Goal: Task Accomplishment & Management: Use online tool/utility

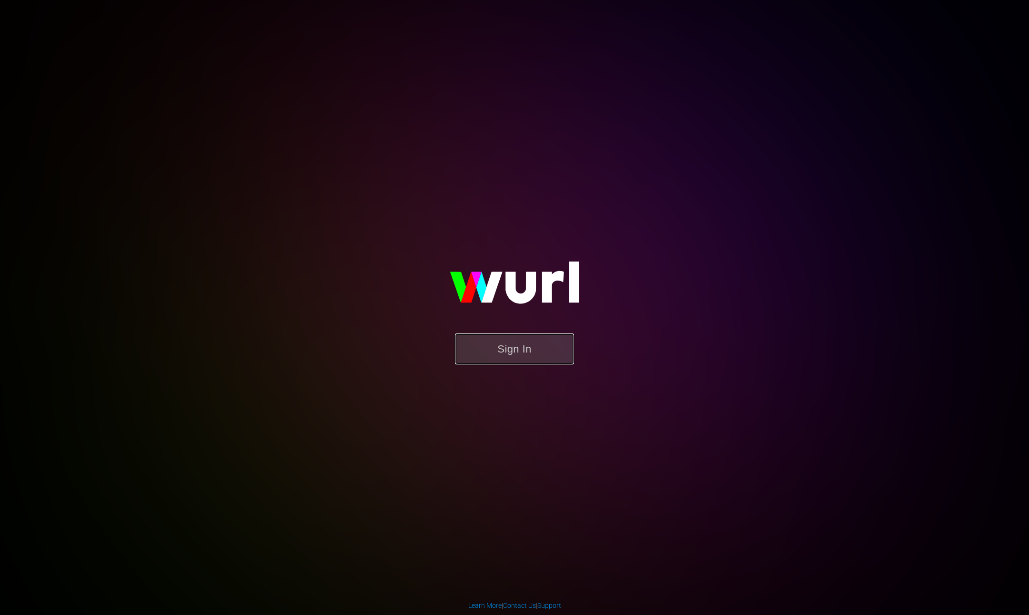
click at [501, 352] on button "Sign In" at bounding box center [514, 348] width 119 height 31
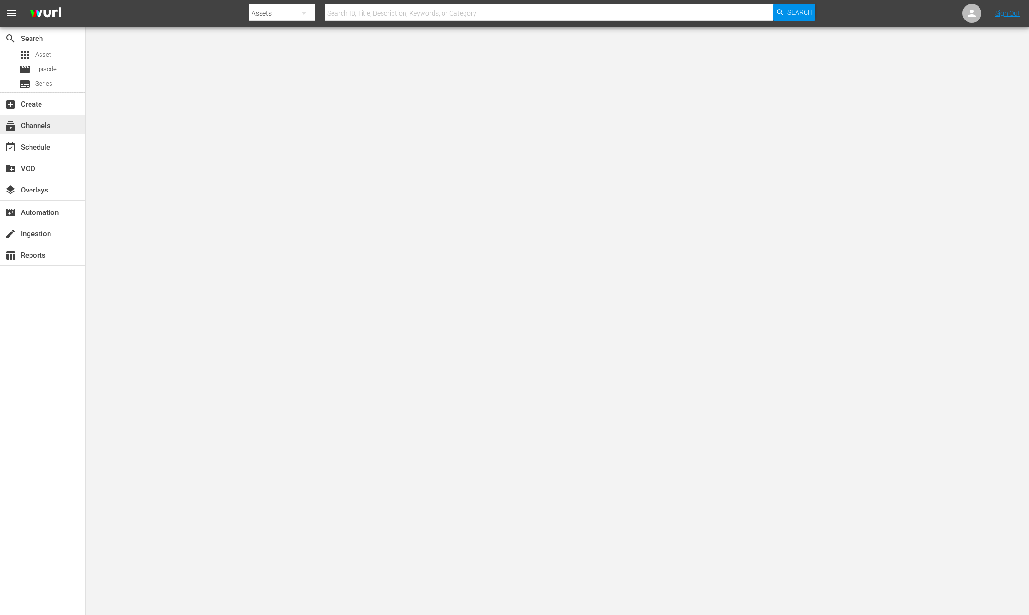
click at [56, 124] on div "subscriptions Channels" at bounding box center [42, 124] width 85 height 19
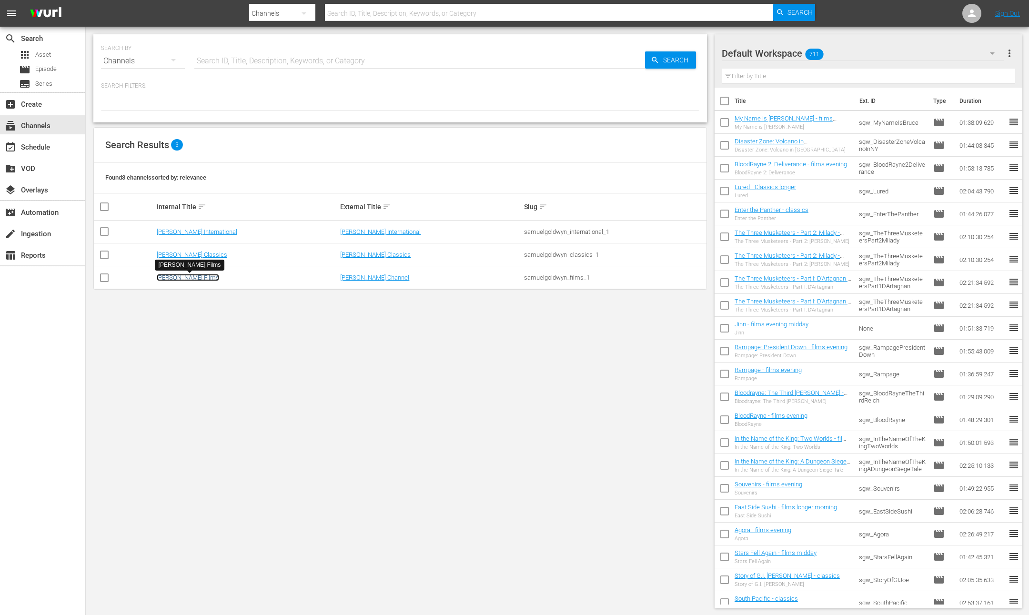
click at [191, 279] on link "[PERSON_NAME] Films" at bounding box center [188, 277] width 62 height 7
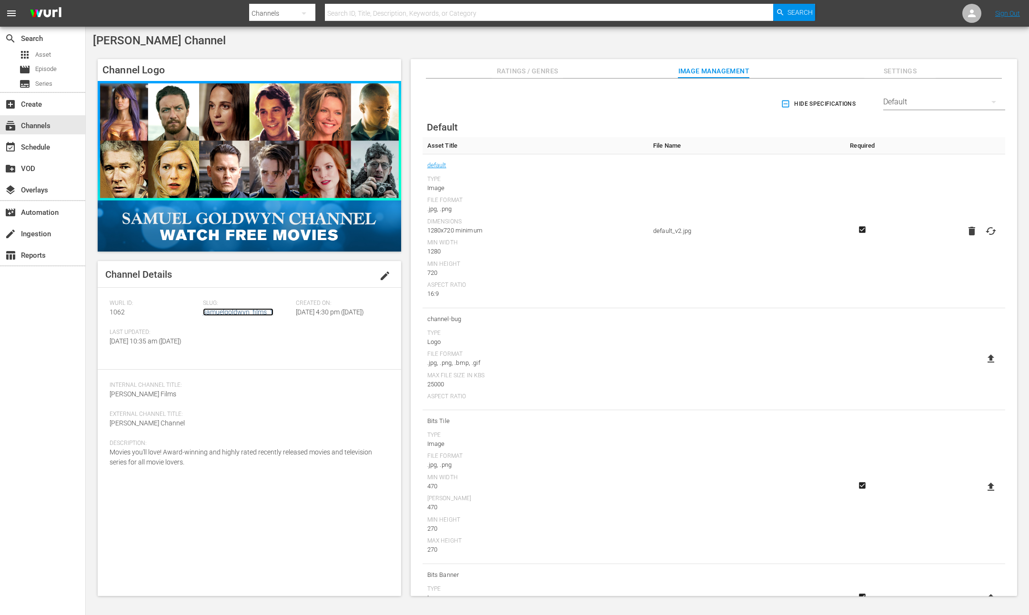
click at [219, 309] on link "samuelgoldwyn_films_1" at bounding box center [238, 312] width 71 height 8
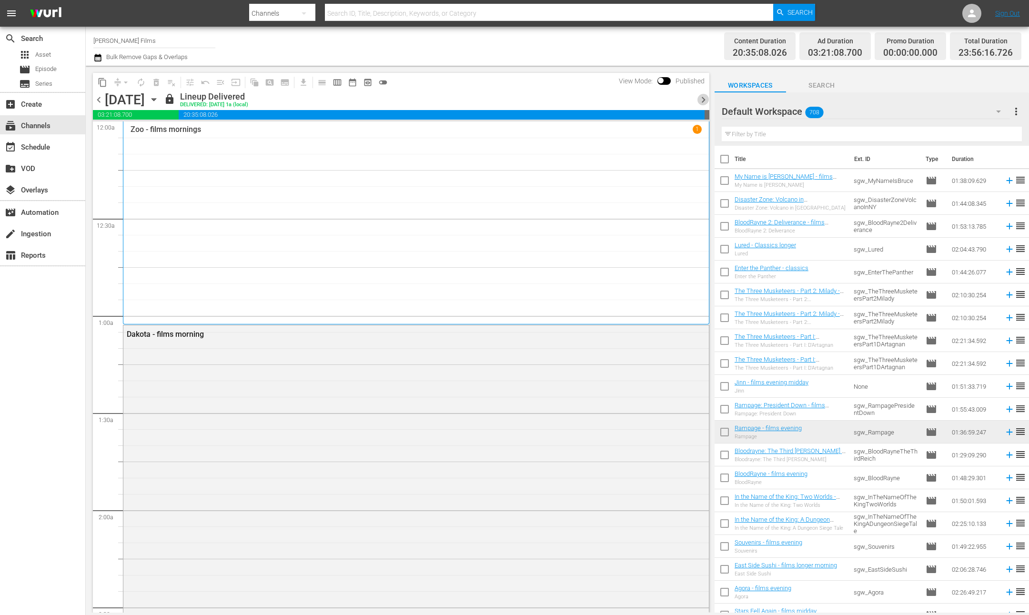
click at [705, 103] on span "chevron_right" at bounding box center [703, 100] width 12 height 12
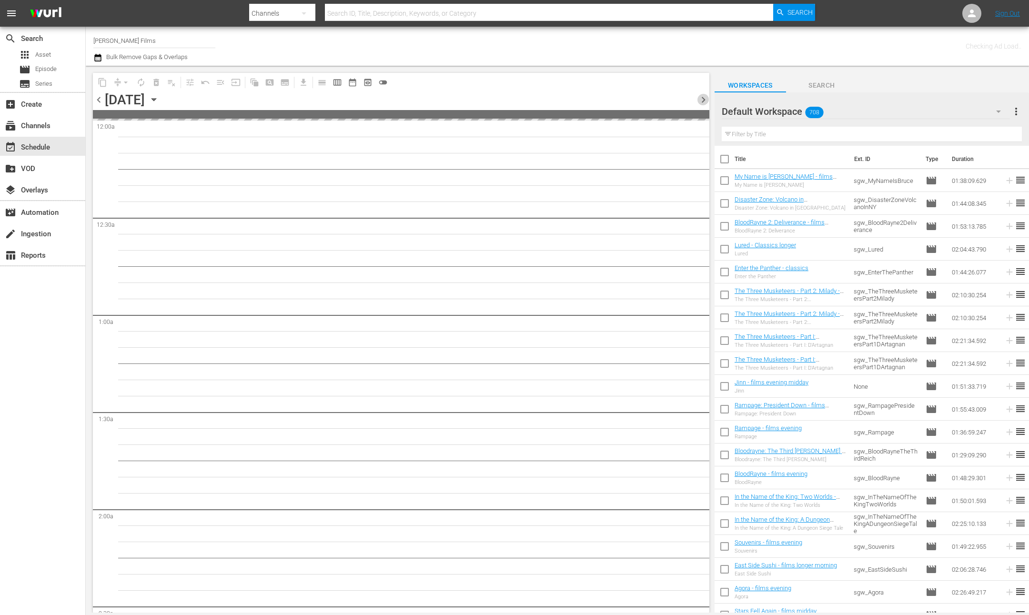
click at [705, 103] on span "chevron_right" at bounding box center [703, 100] width 12 height 12
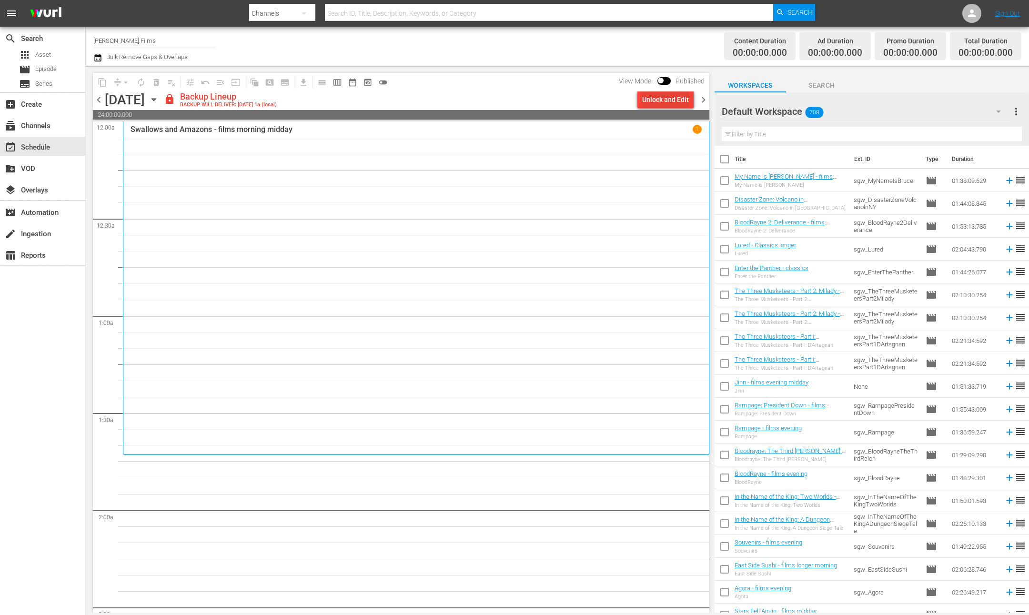
click at [662, 100] on div "Unlock and Edit" at bounding box center [665, 99] width 47 height 17
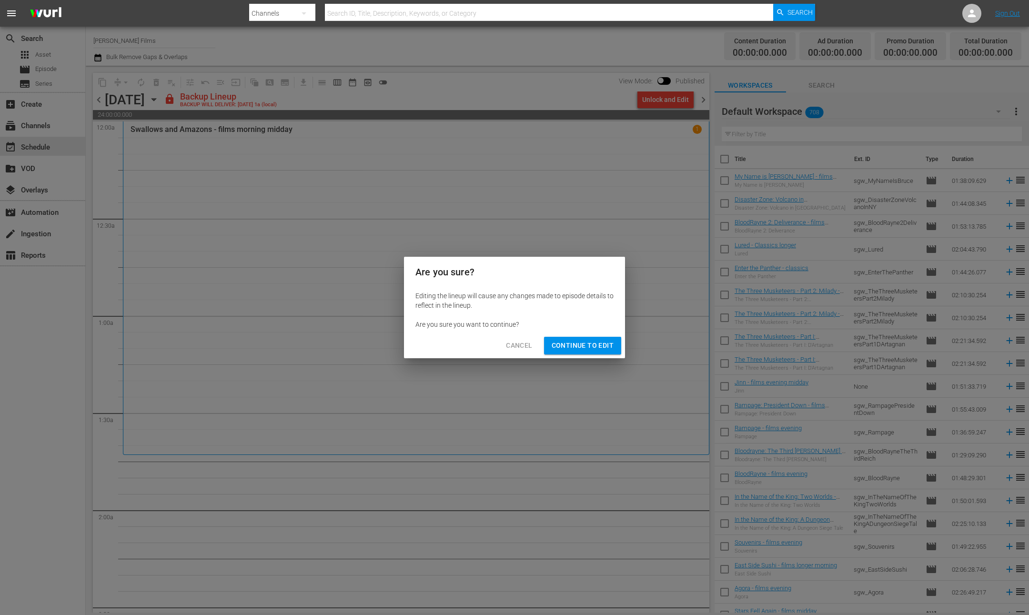
click at [565, 346] on span "Continue to Edit" at bounding box center [583, 346] width 62 height 12
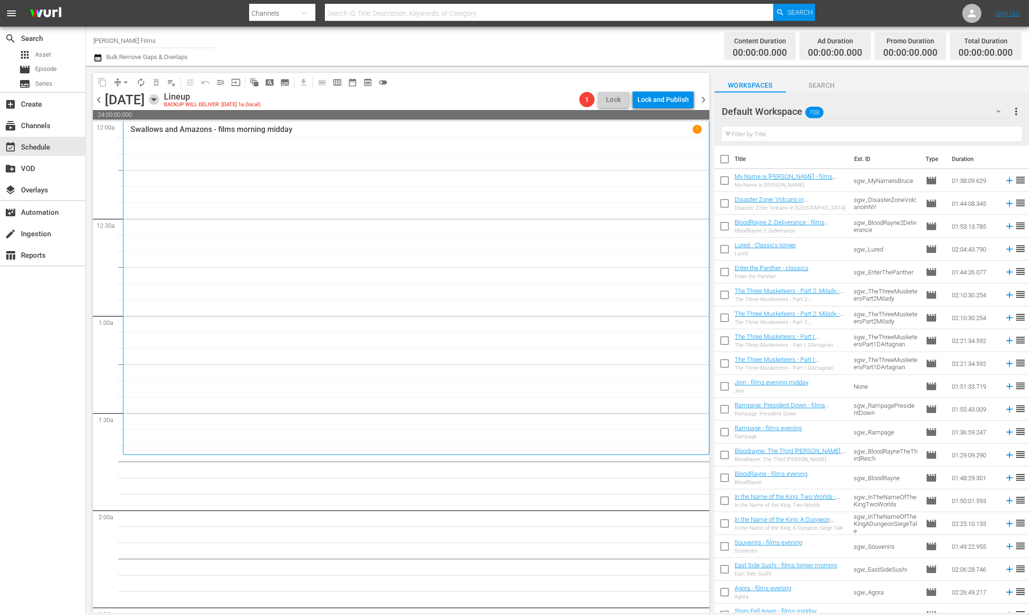
click at [159, 102] on icon "button" at bounding box center [154, 99] width 10 height 10
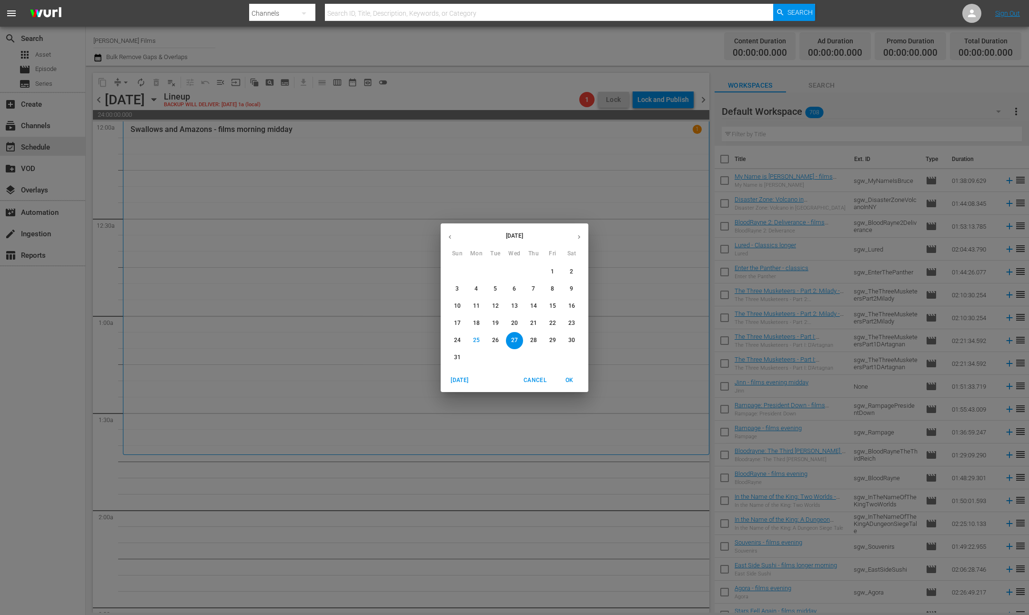
click at [534, 311] on button "14" at bounding box center [533, 306] width 17 height 17
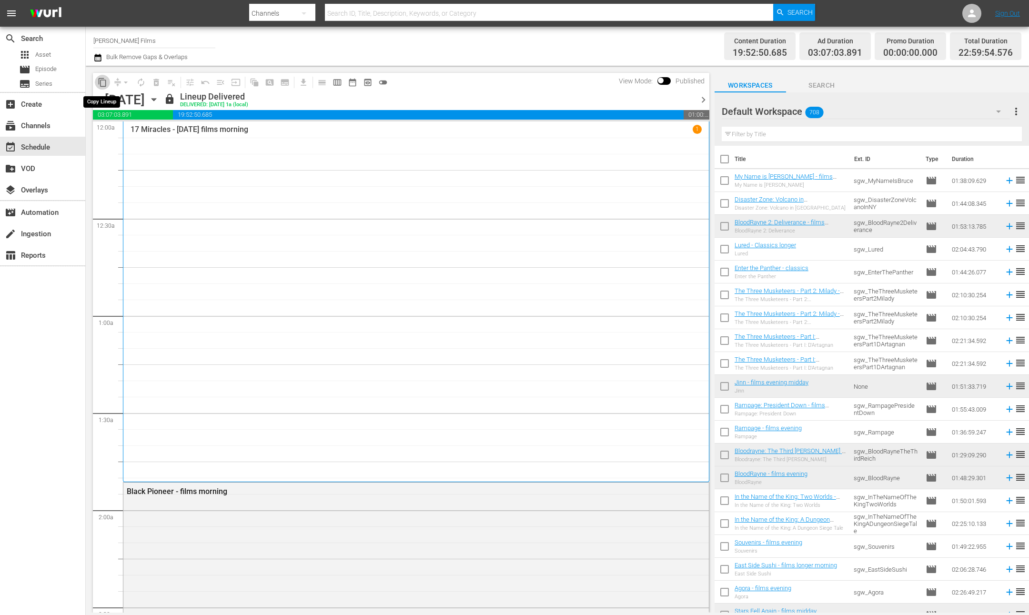
click at [101, 84] on span "content_copy" at bounding box center [103, 83] width 10 height 10
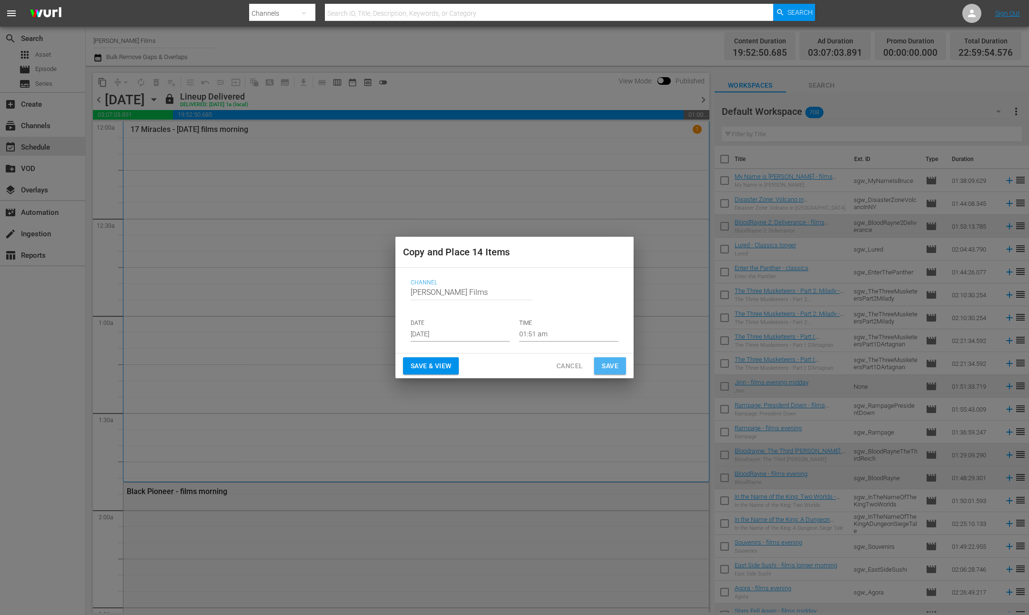
click at [611, 363] on span "Save" at bounding box center [610, 366] width 17 height 12
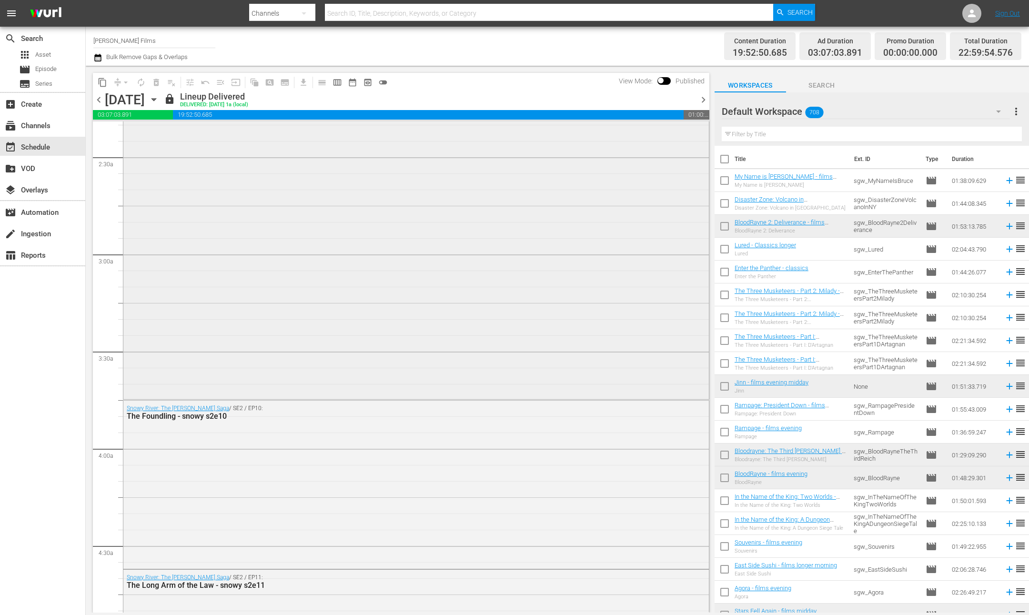
scroll to position [453, 0]
click at [159, 104] on icon "button" at bounding box center [154, 99] width 10 height 10
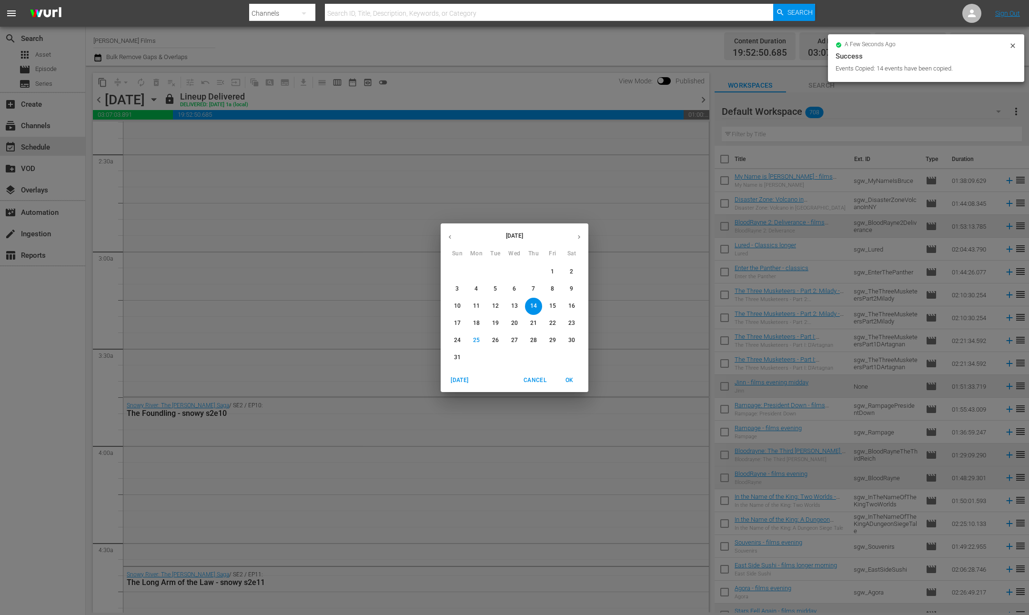
click at [494, 342] on p "26" at bounding box center [495, 340] width 7 height 8
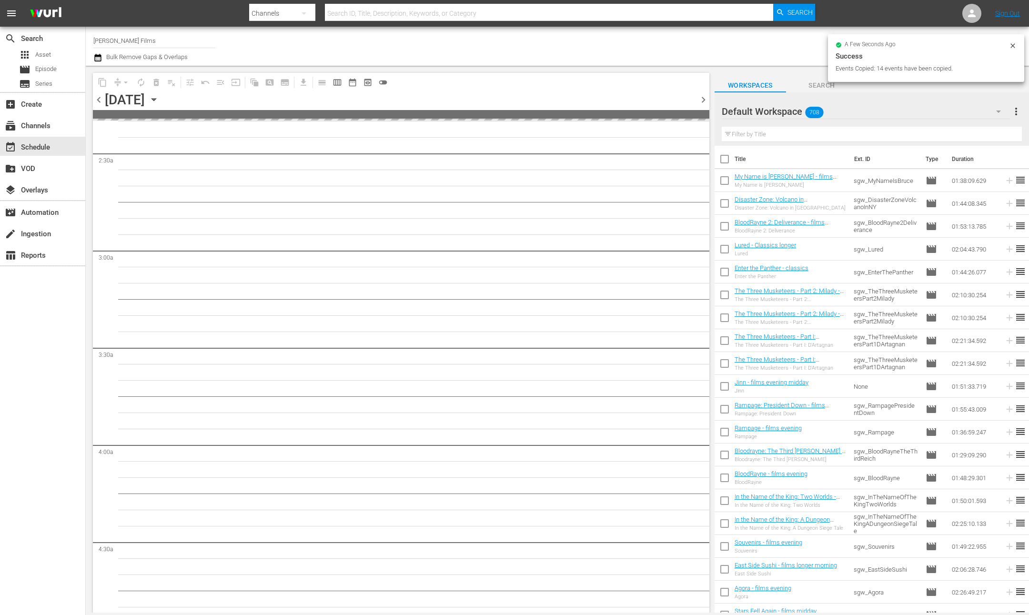
scroll to position [469, 0]
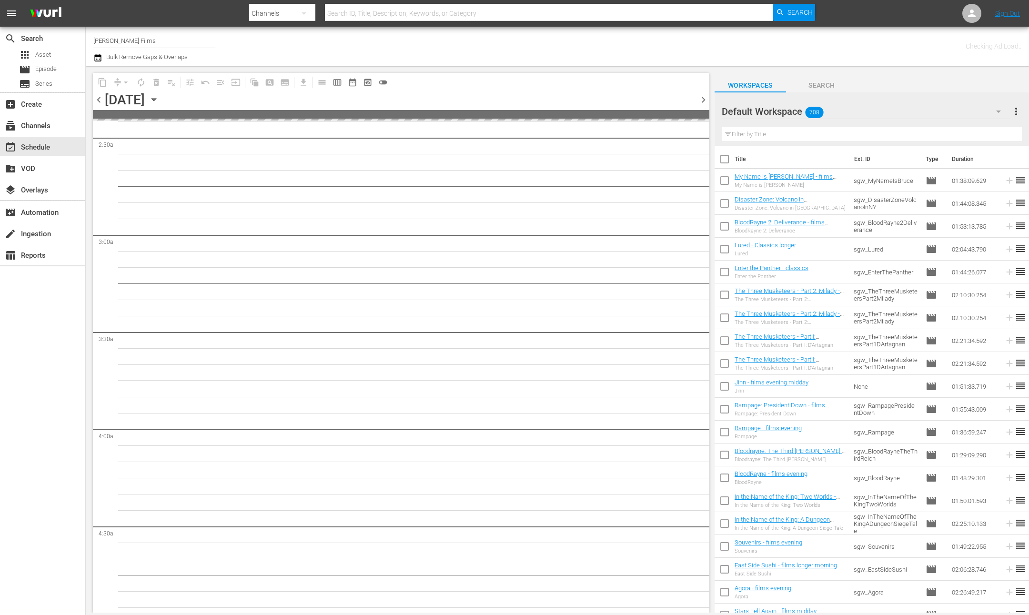
click at [780, 136] on input "text" at bounding box center [872, 134] width 300 height 15
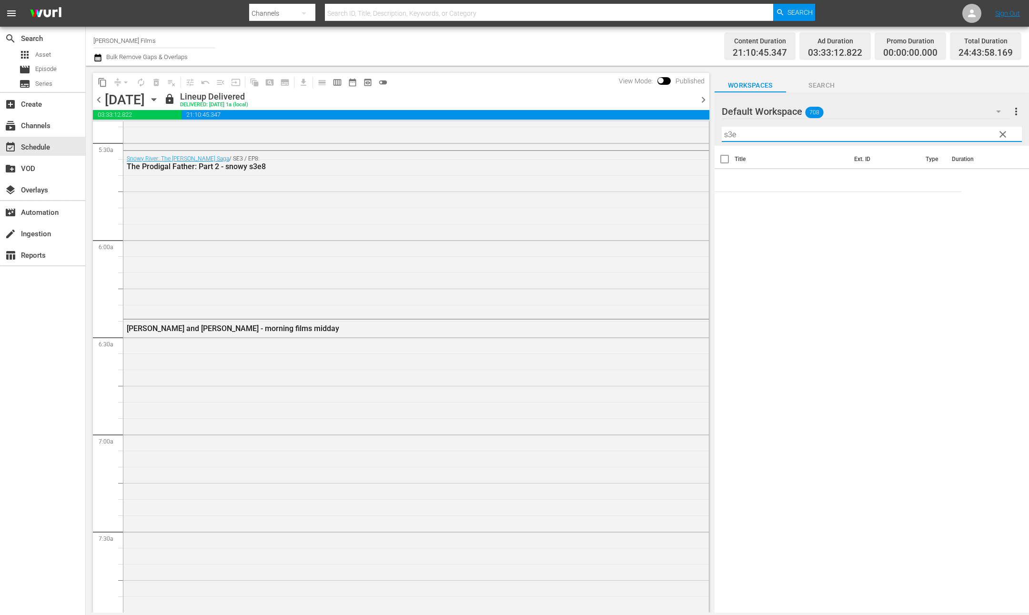
scroll to position [1038, 0]
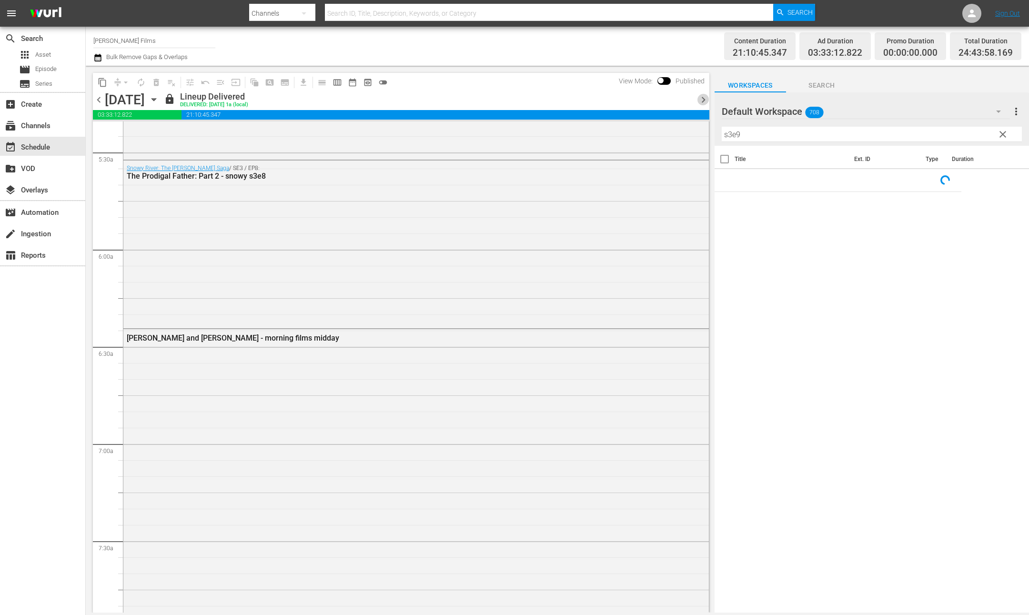
click at [702, 102] on span "chevron_right" at bounding box center [703, 100] width 12 height 12
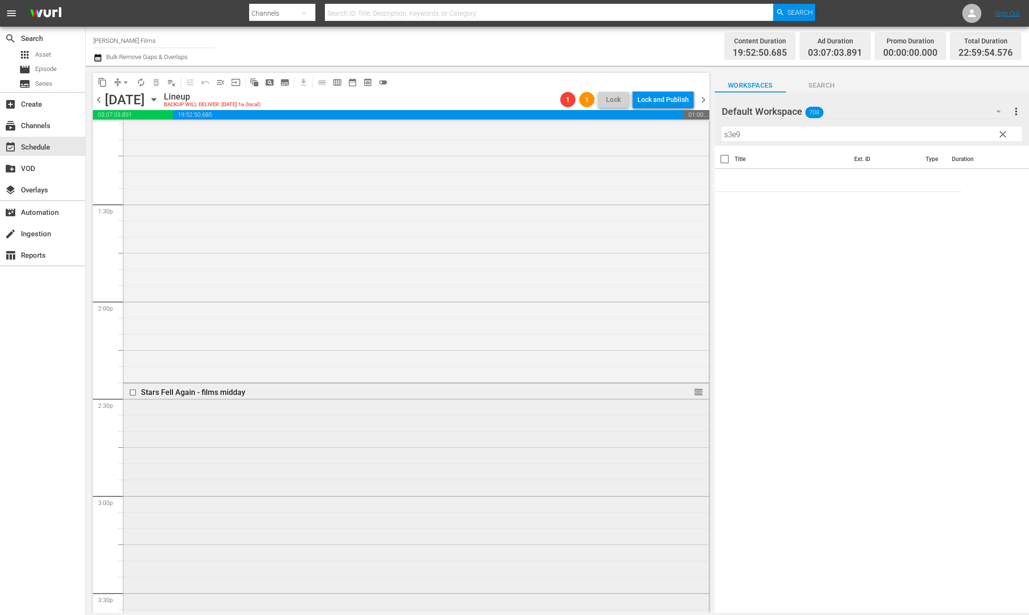
scroll to position [2543, 0]
click at [159, 101] on icon "button" at bounding box center [154, 99] width 10 height 10
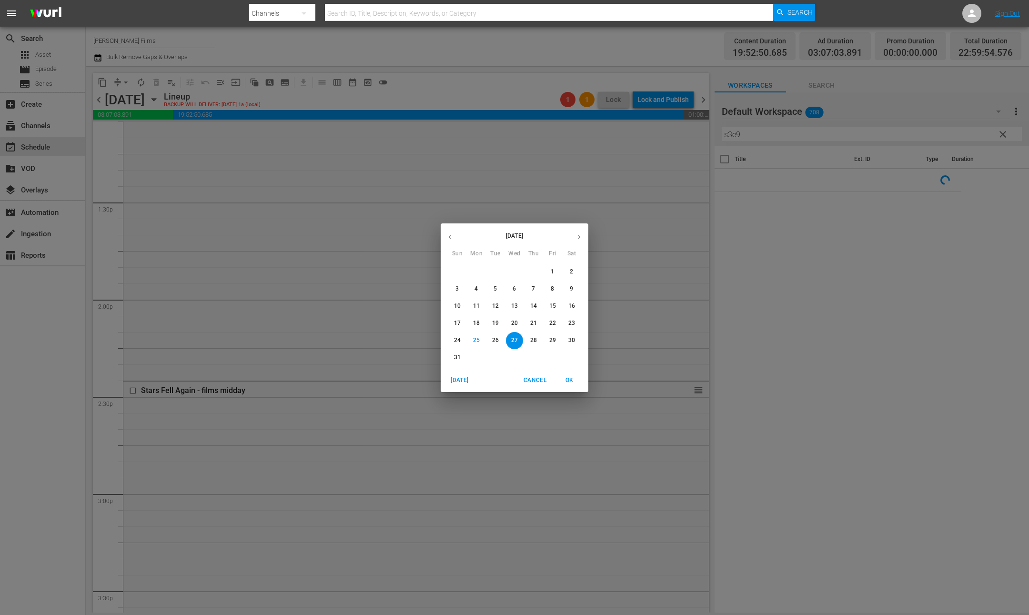
click at [517, 323] on p "20" at bounding box center [514, 323] width 7 height 8
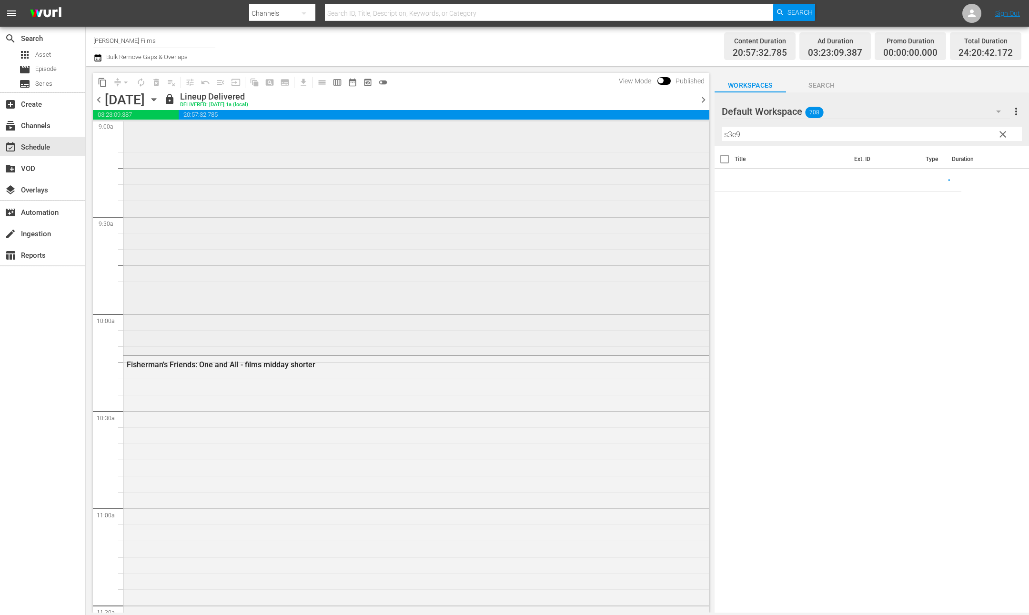
scroll to position [1748, 0]
click at [156, 99] on icon "button" at bounding box center [153, 100] width 4 height 2
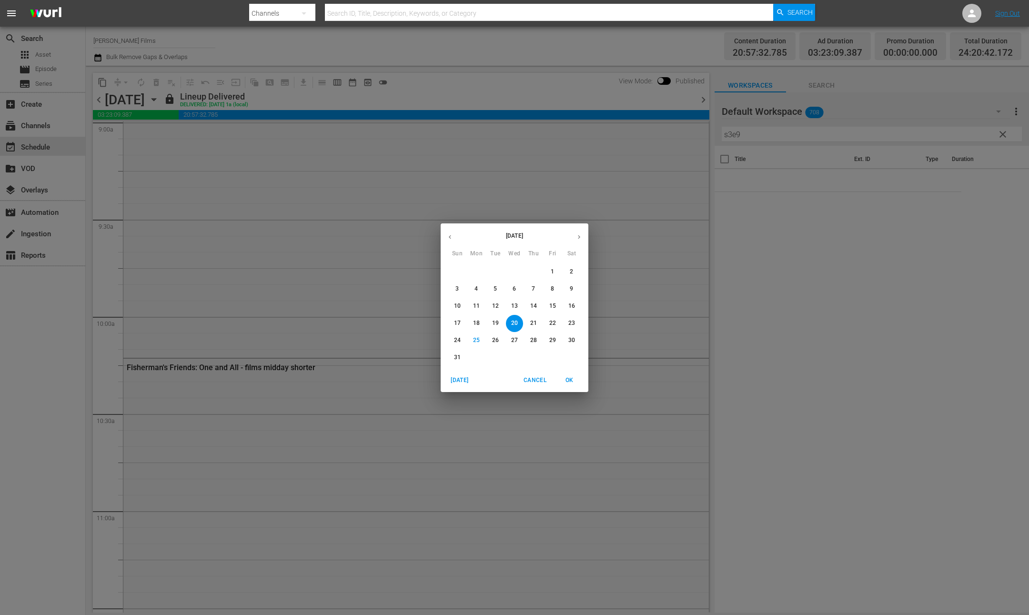
scroll to position [1749, 0]
click at [515, 338] on p "27" at bounding box center [514, 340] width 7 height 8
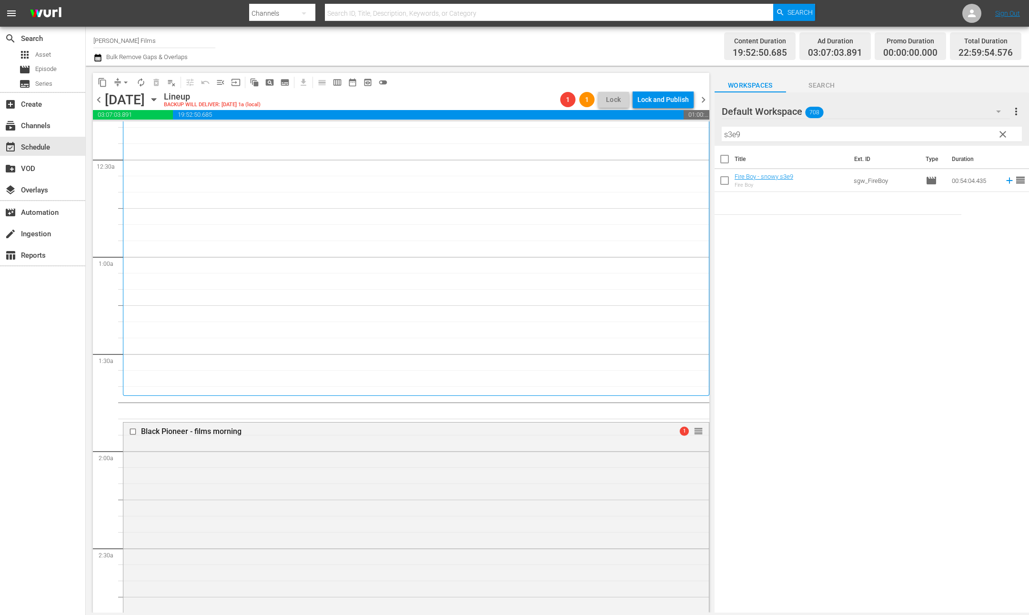
scroll to position [143, 0]
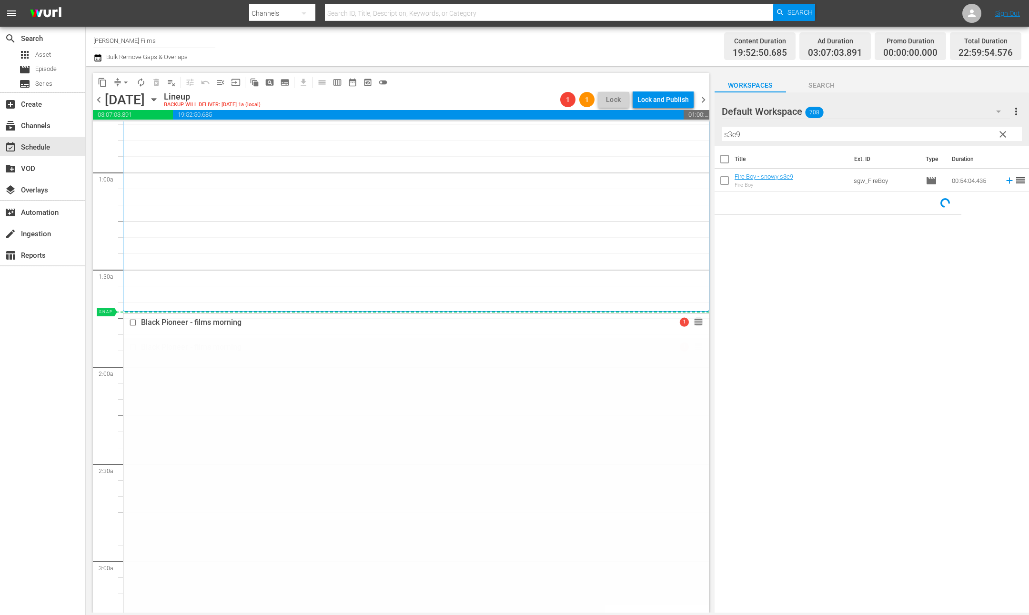
drag, startPoint x: 698, startPoint y: 346, endPoint x: 698, endPoint y: 314, distance: 32.4
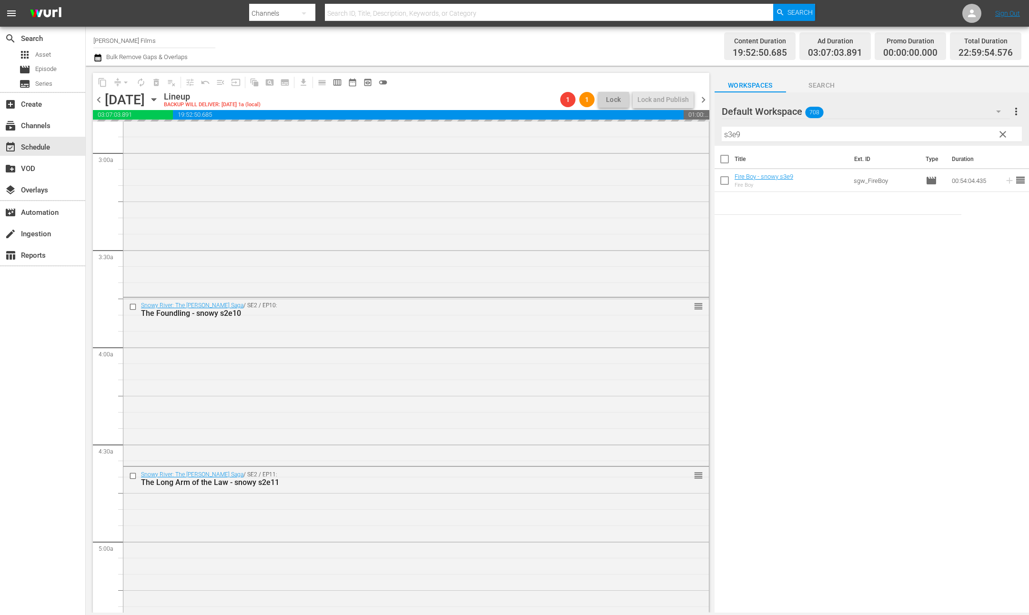
scroll to position [569, 0]
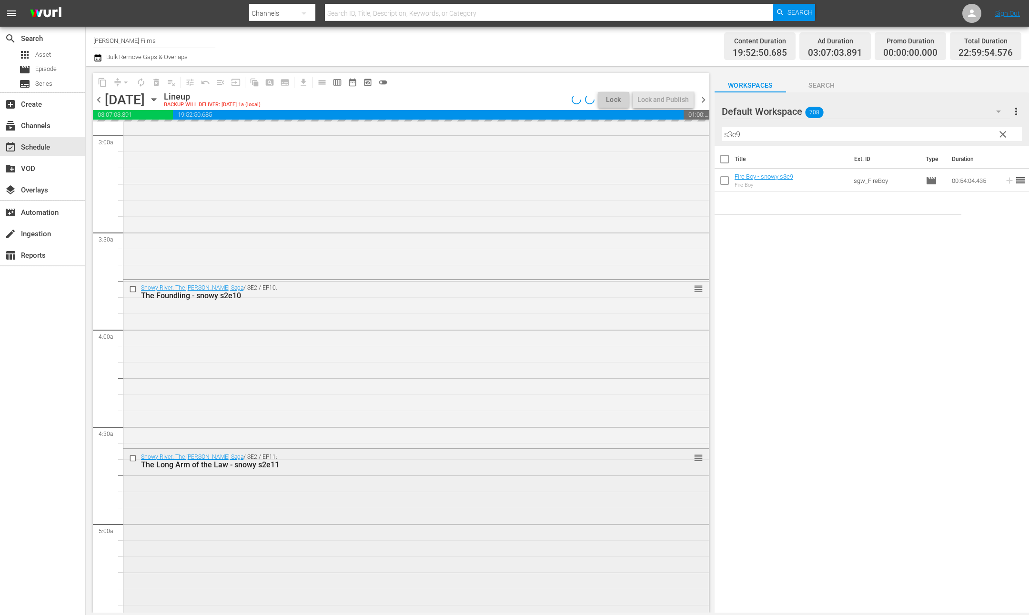
click at [132, 458] on input "checkbox" at bounding box center [134, 458] width 10 height 8
click at [132, 290] on input "checkbox" at bounding box center [134, 289] width 10 height 8
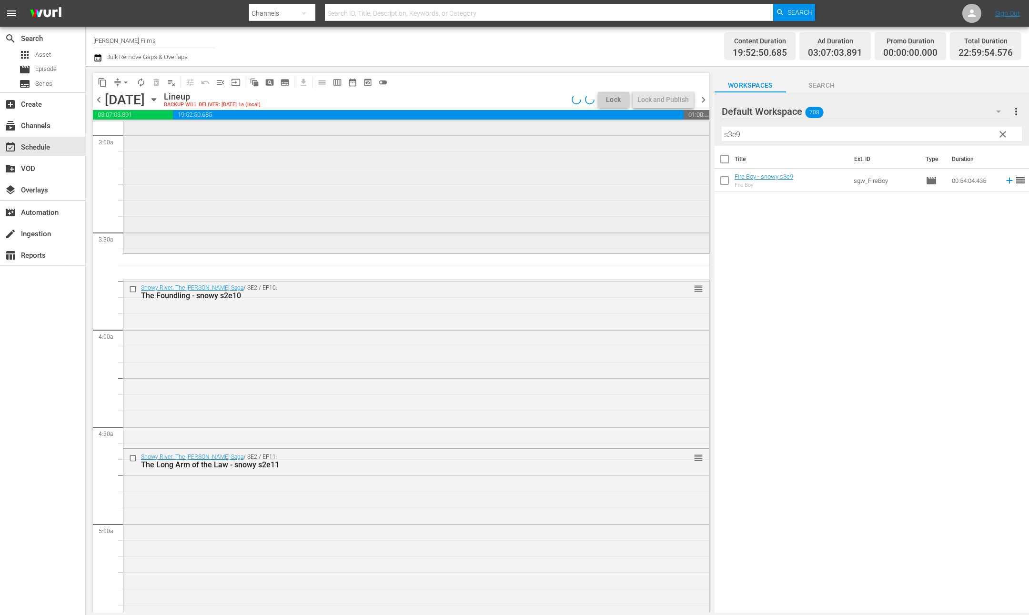
scroll to position [550, 0]
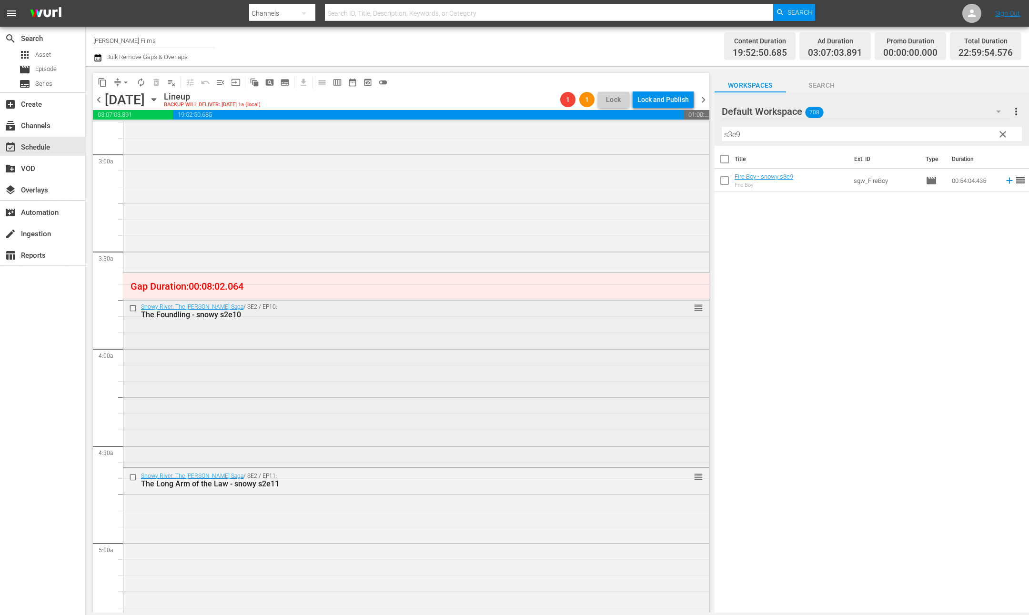
click at [135, 309] on input "checkbox" at bounding box center [134, 308] width 10 height 8
click at [133, 478] on input "checkbox" at bounding box center [134, 477] width 10 height 8
click at [158, 83] on span "delete_forever_outlined" at bounding box center [156, 83] width 10 height 10
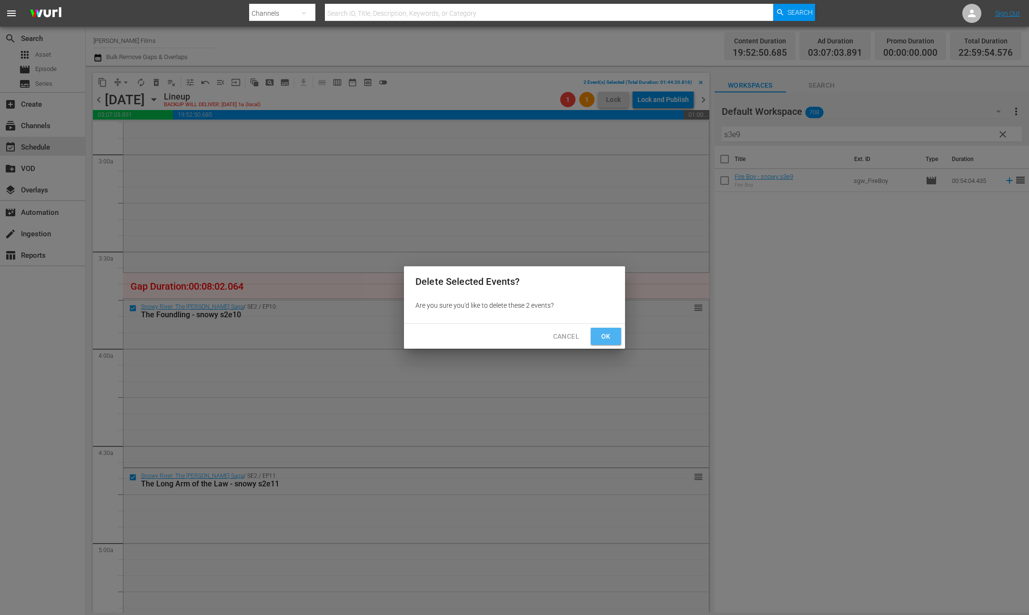
click at [609, 332] on span "Ok" at bounding box center [605, 337] width 15 height 12
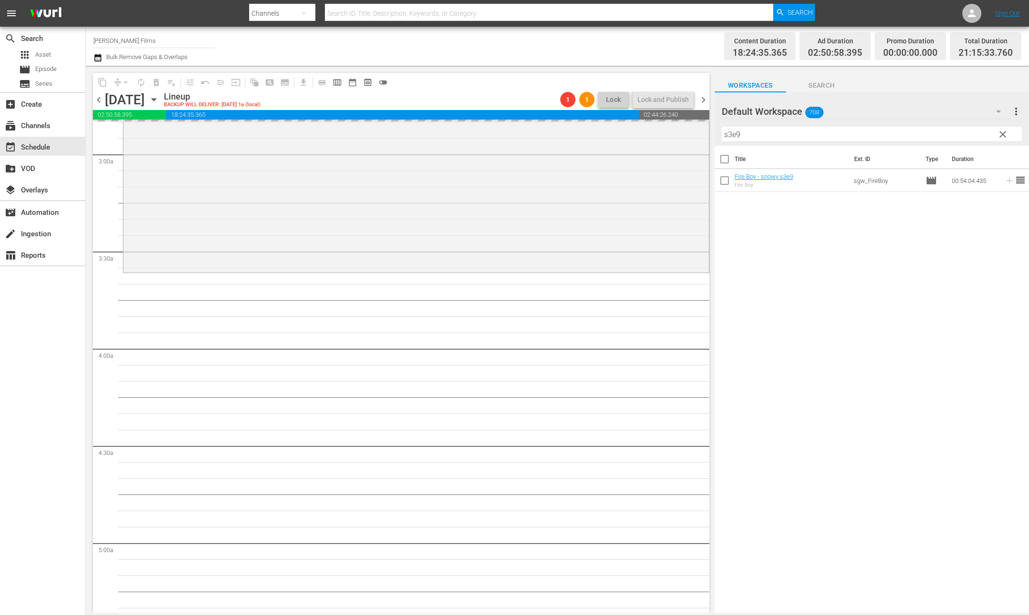
click at [759, 138] on input "s3e9" at bounding box center [872, 134] width 300 height 15
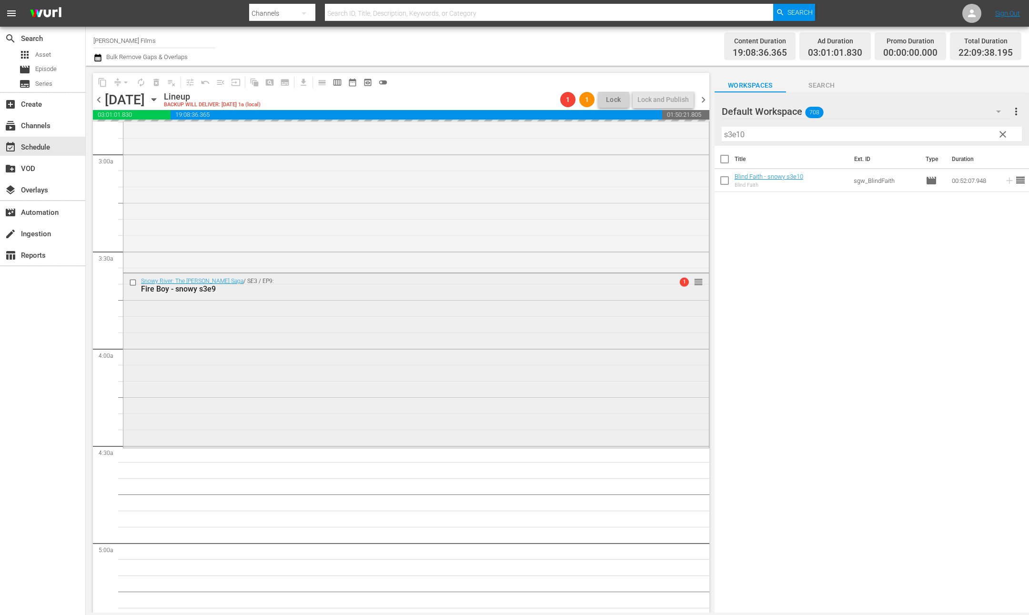
click at [403, 357] on div "Snowy River: The [PERSON_NAME] Saga / SE3 / EP9: Fire Boy - snowy s3e9 1 reorder" at bounding box center [416, 359] width 586 height 172
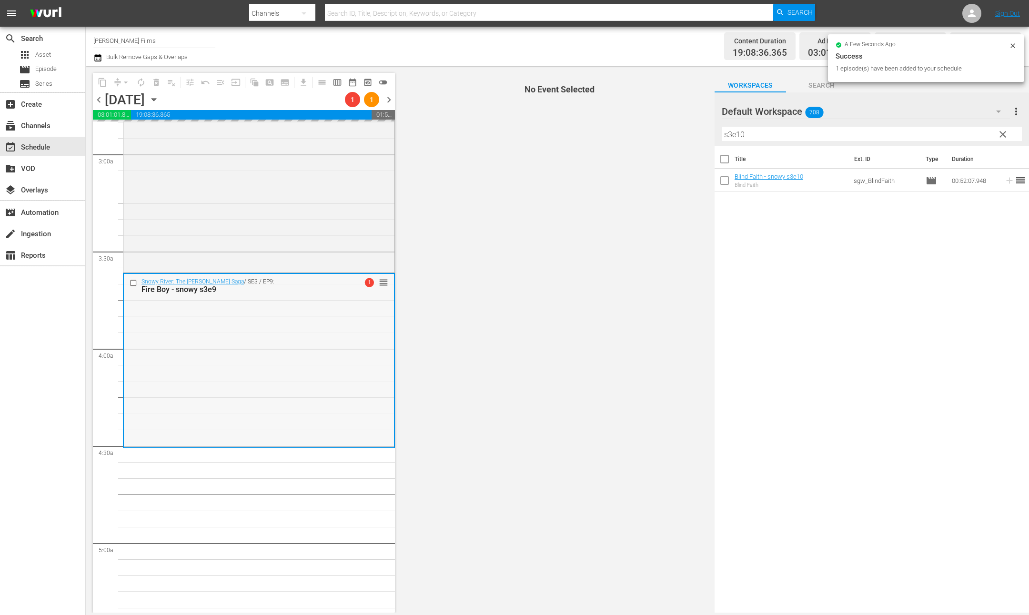
click at [329, 359] on div "Snowy River: The [PERSON_NAME] Saga / SE3 / EP9: Fire Boy - snowy s3e9 1 reorder" at bounding box center [259, 360] width 270 height 172
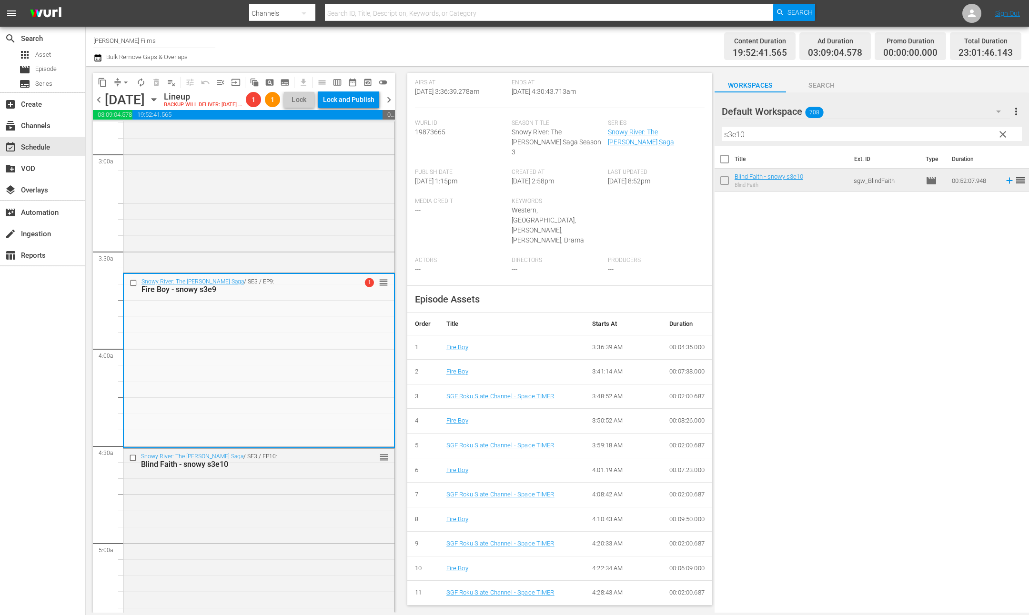
scroll to position [153, 0]
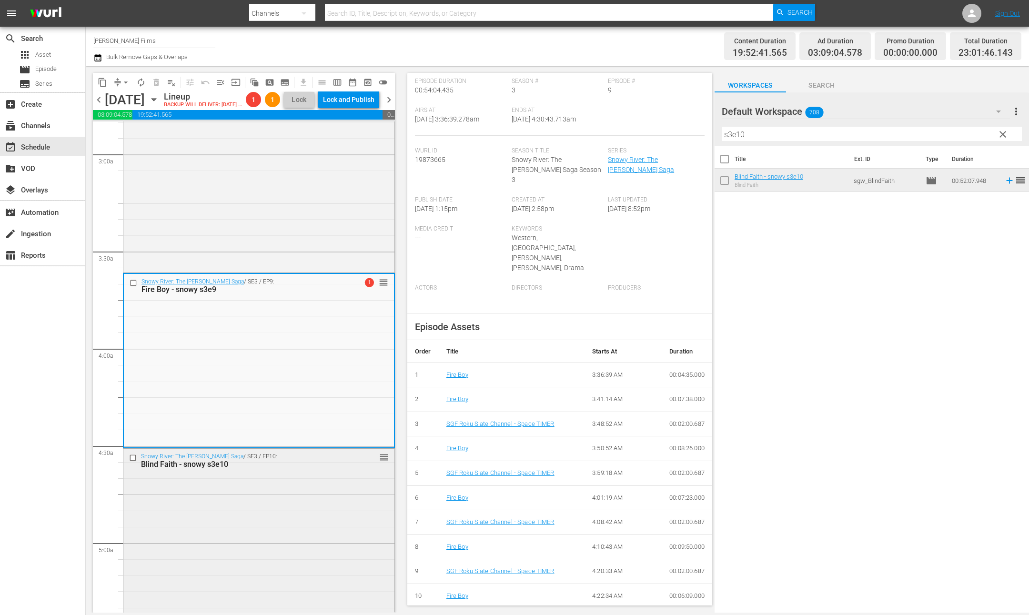
click at [266, 588] on div "Snowy River: The [PERSON_NAME] Saga / SE3 / EP10: Blind Faith - snowy s3e10 reo…" at bounding box center [258, 532] width 271 height 166
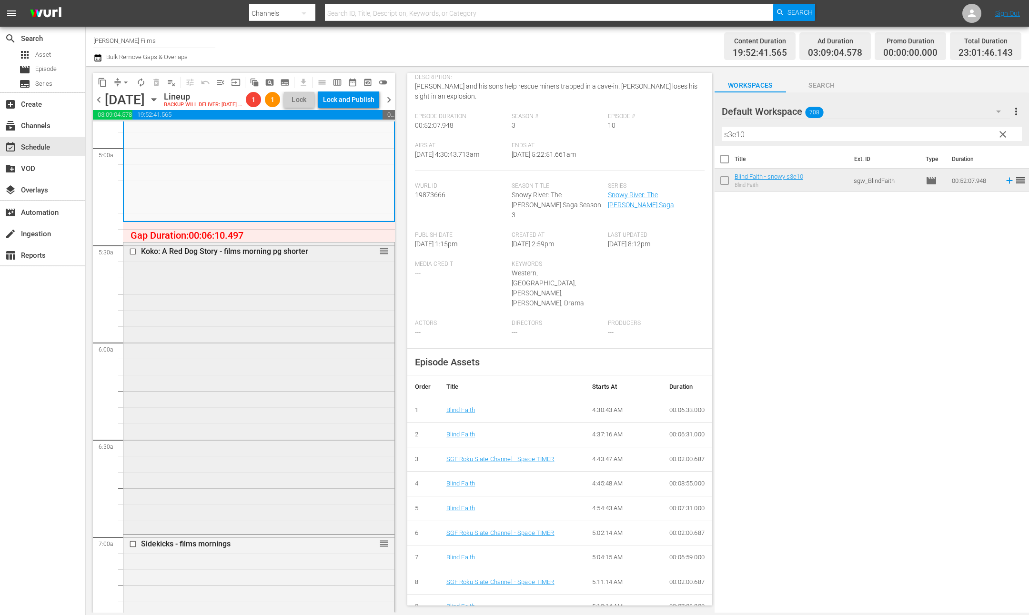
scroll to position [947, 0]
drag, startPoint x: 773, startPoint y: 139, endPoint x: 680, endPoint y: 126, distance: 94.3
click at [680, 126] on div "content_copy compress arrow_drop_down autorenew_outlined delete_forever_outline…" at bounding box center [557, 339] width 943 height 547
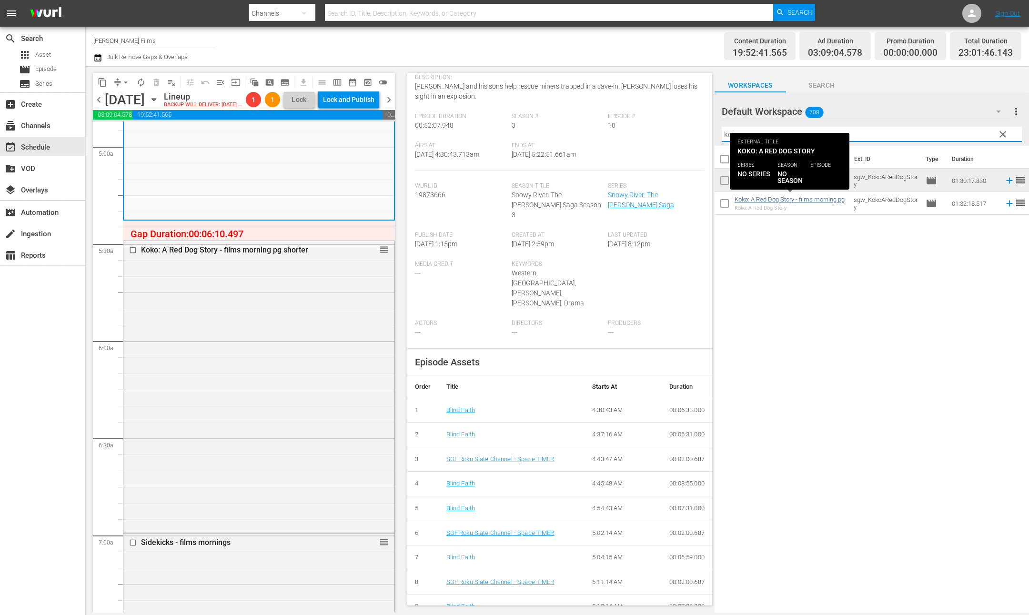
type input "koko"
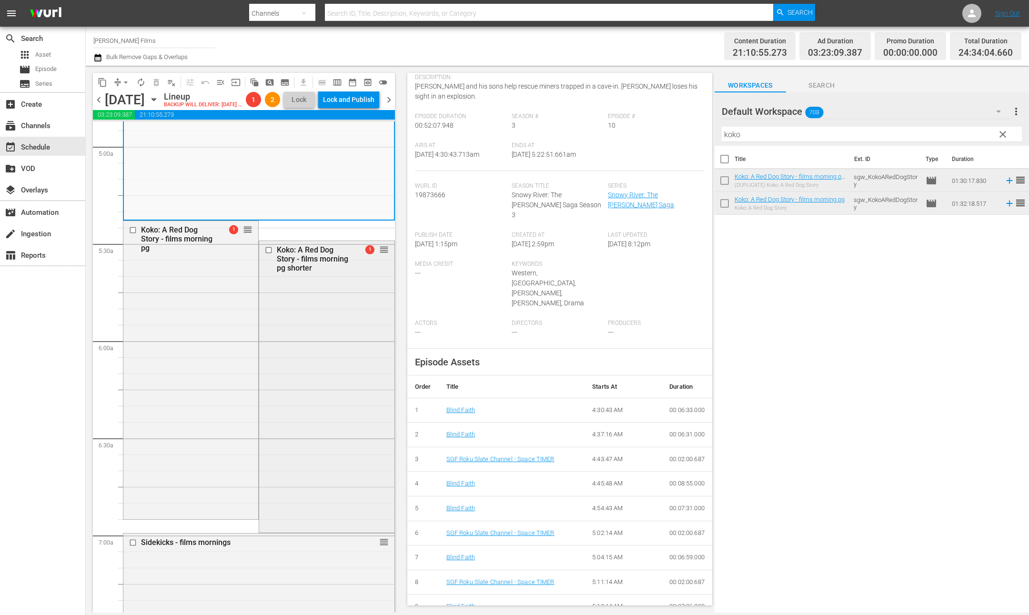
click at [274, 254] on input "checkbox" at bounding box center [270, 250] width 10 height 8
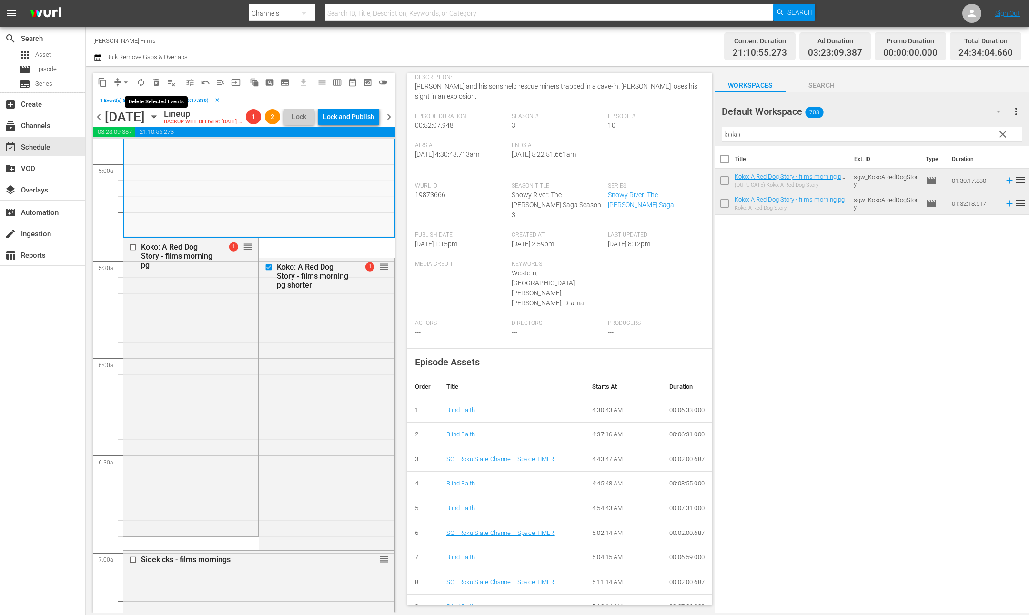
click at [153, 81] on span "delete_forever_outlined" at bounding box center [156, 83] width 10 height 10
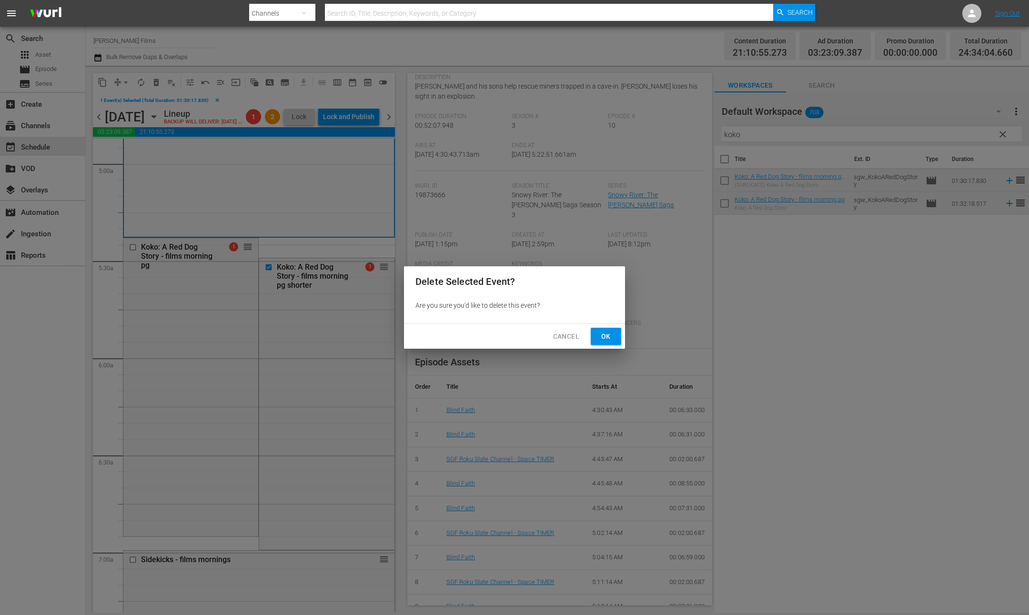
click at [609, 338] on span "Ok" at bounding box center [605, 337] width 15 height 12
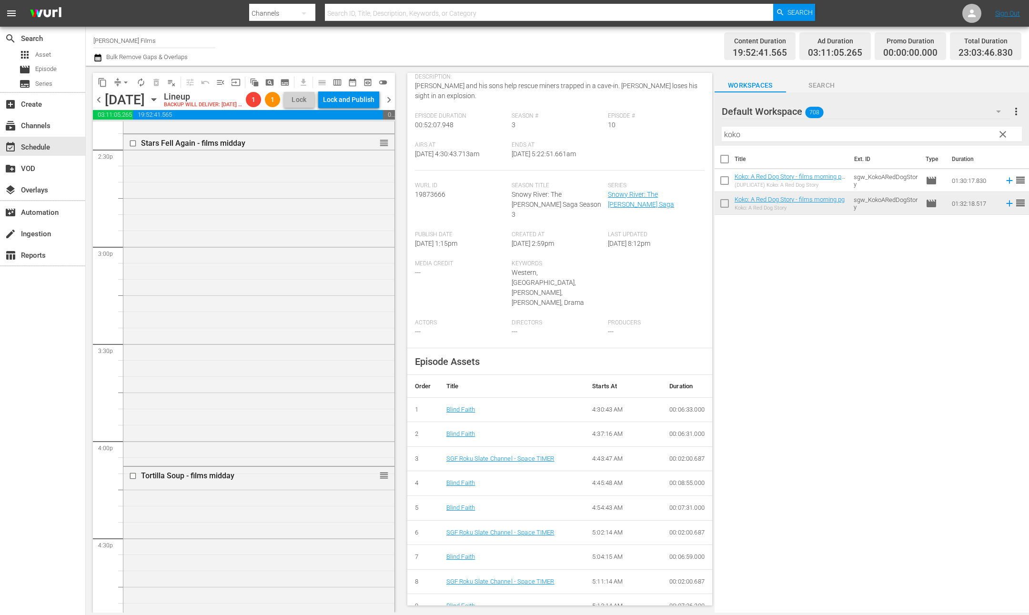
scroll to position [2858, 0]
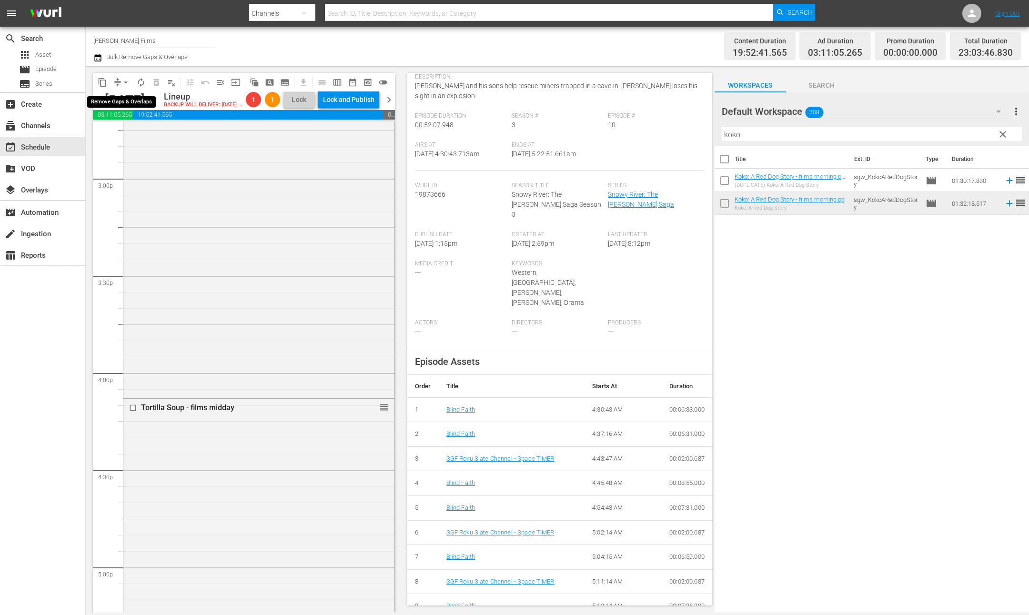
click at [121, 82] on span "arrow_drop_down" at bounding box center [126, 83] width 10 height 10
click at [143, 133] on li "Align to End of Previous Day" at bounding box center [126, 133] width 100 height 16
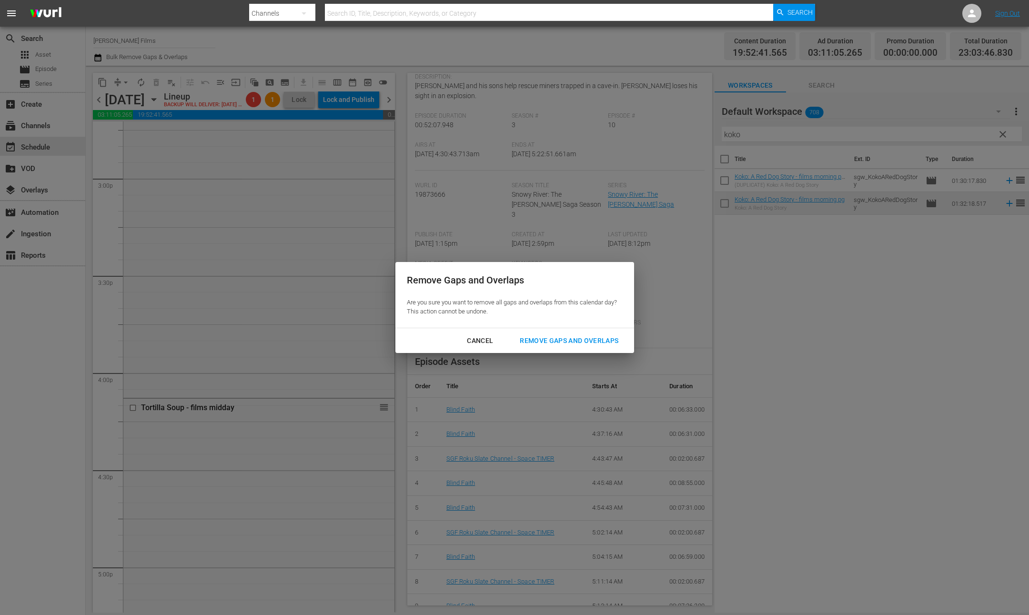
click at [585, 341] on div "Remove Gaps and Overlaps" at bounding box center [569, 341] width 114 height 12
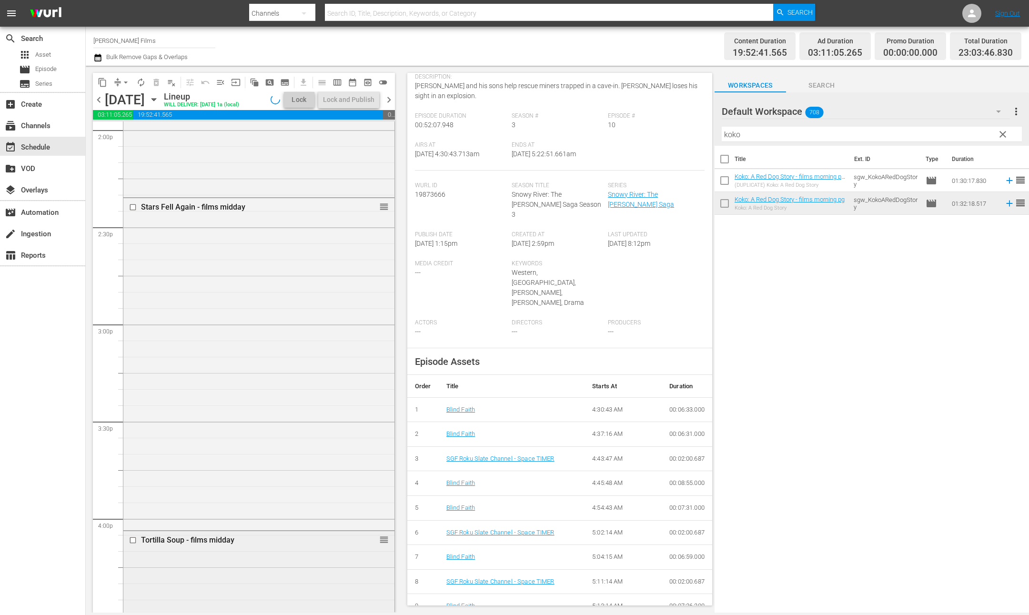
scroll to position [2712, 0]
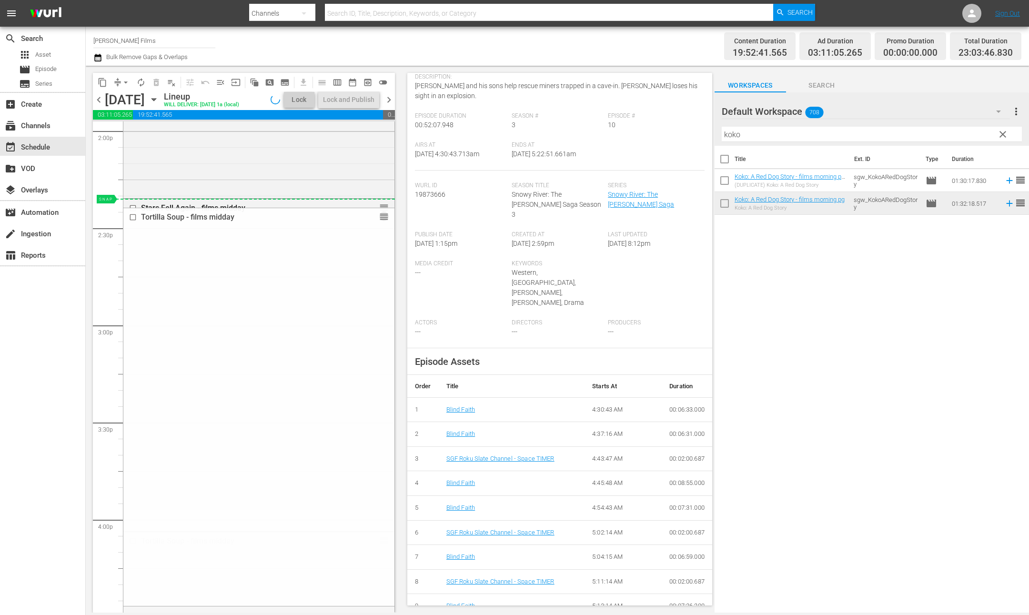
drag, startPoint x: 380, startPoint y: 555, endPoint x: 366, endPoint y: 217, distance: 338.1
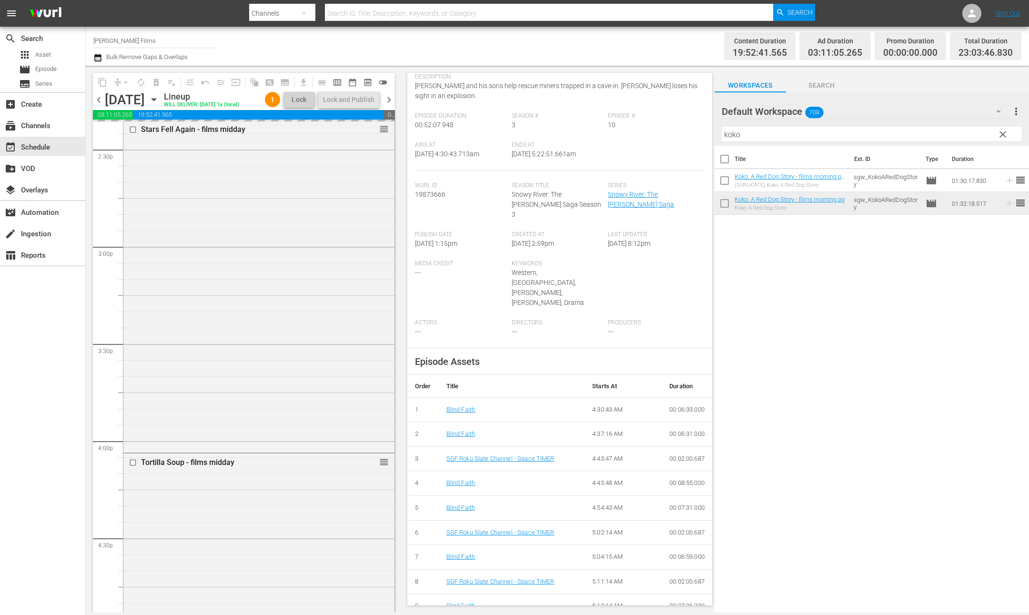
scroll to position [2779, 0]
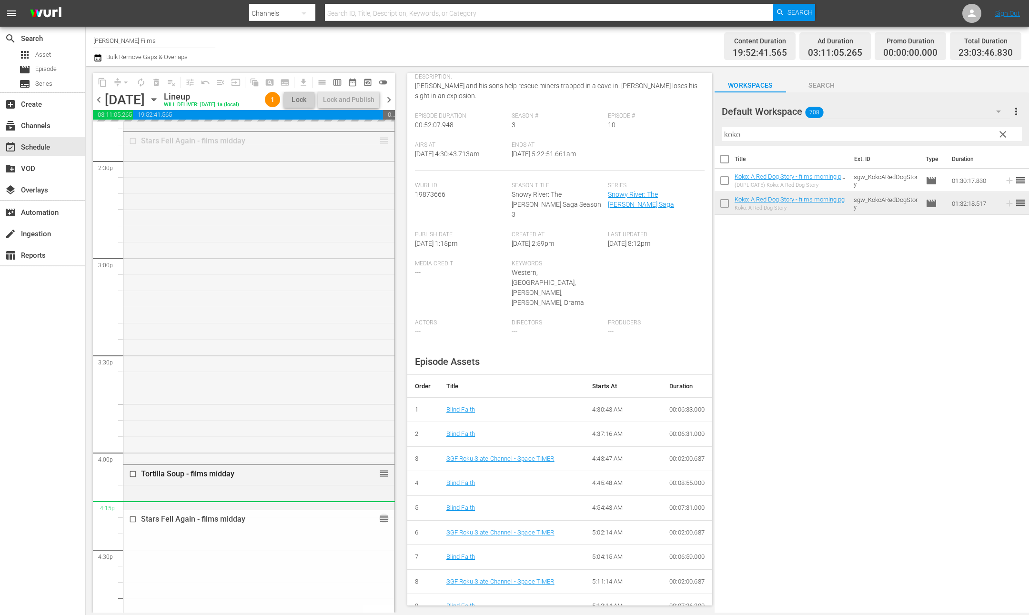
drag, startPoint x: 382, startPoint y: 156, endPoint x: 327, endPoint y: 515, distance: 363.9
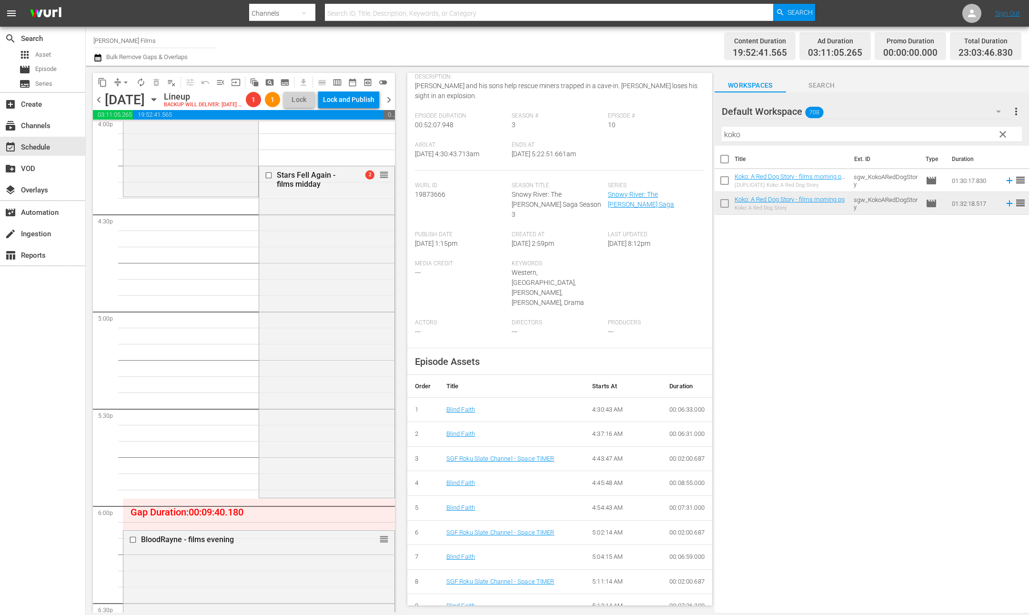
scroll to position [3101, 0]
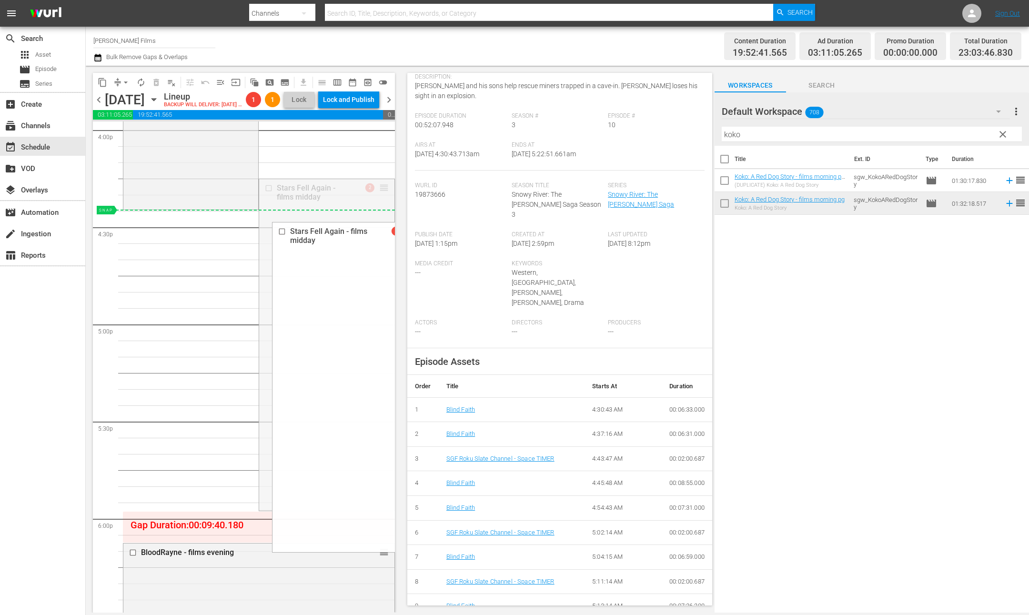
drag, startPoint x: 384, startPoint y: 201, endPoint x: 366, endPoint y: 231, distance: 34.8
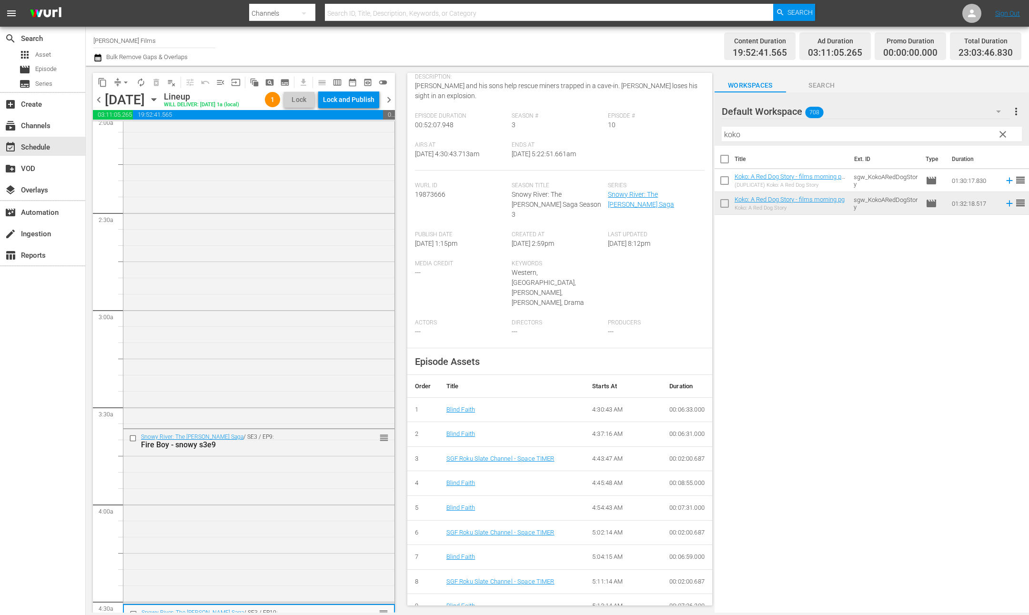
scroll to position [0, 0]
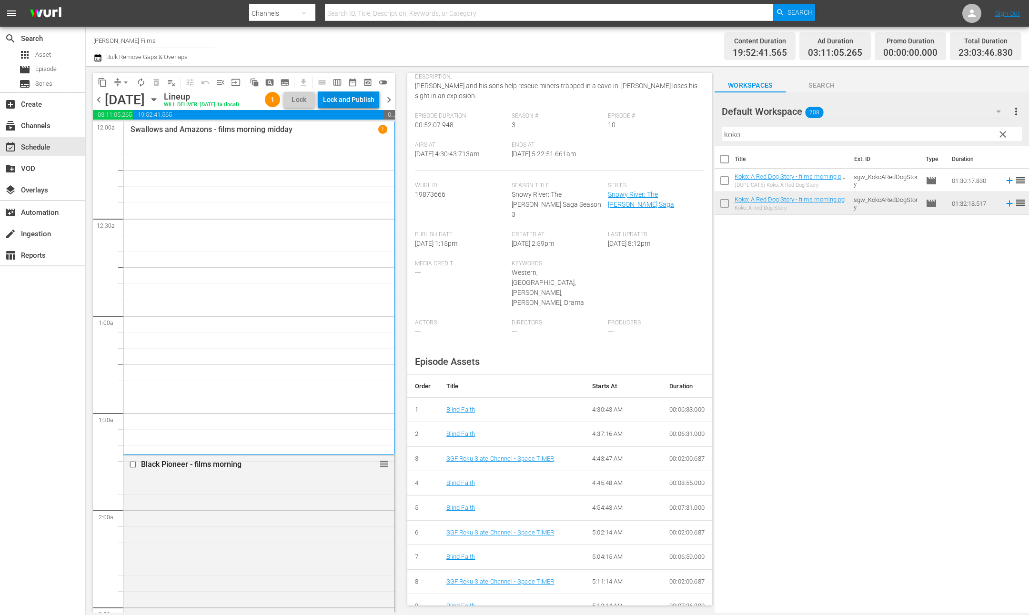
click at [334, 99] on div "Lock and Publish" at bounding box center [348, 99] width 51 height 17
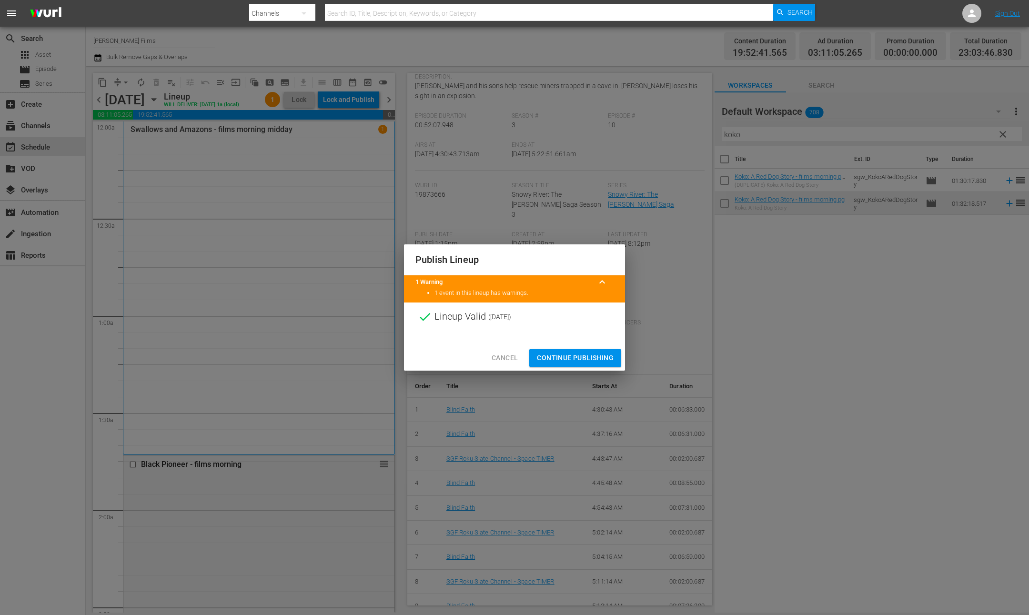
click at [574, 353] on span "Continue Publishing" at bounding box center [575, 358] width 77 height 12
